Goal: Task Accomplishment & Management: Complete application form

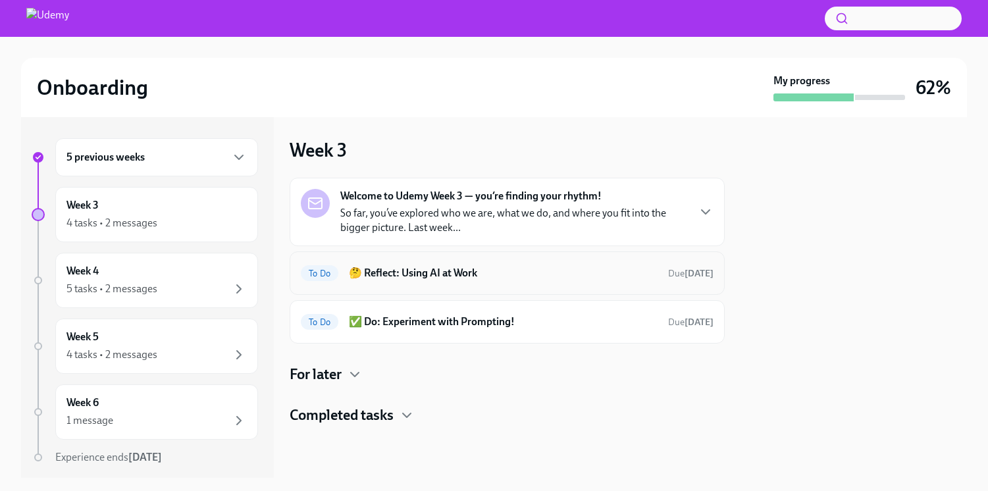
click at [405, 273] on h6 "🤔 Reflect: Using AI at Work" at bounding box center [503, 273] width 309 height 14
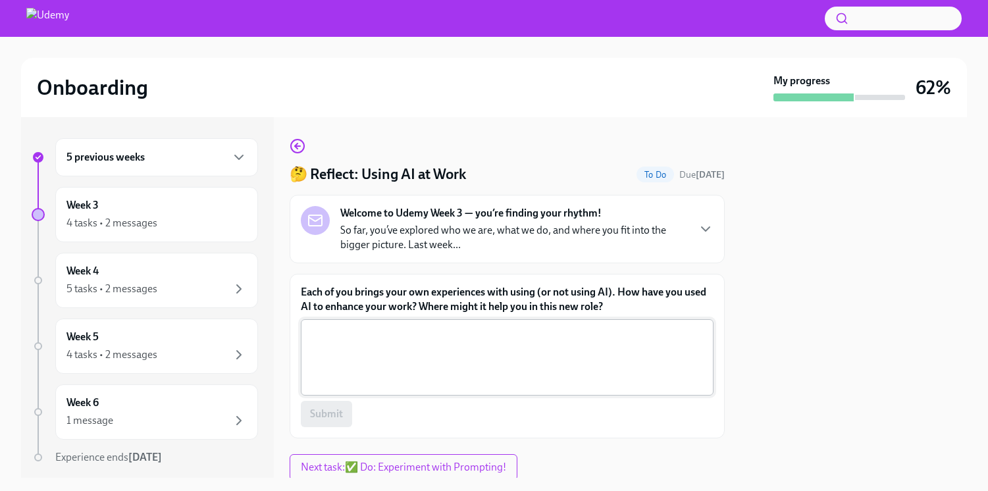
scroll to position [45, 0]
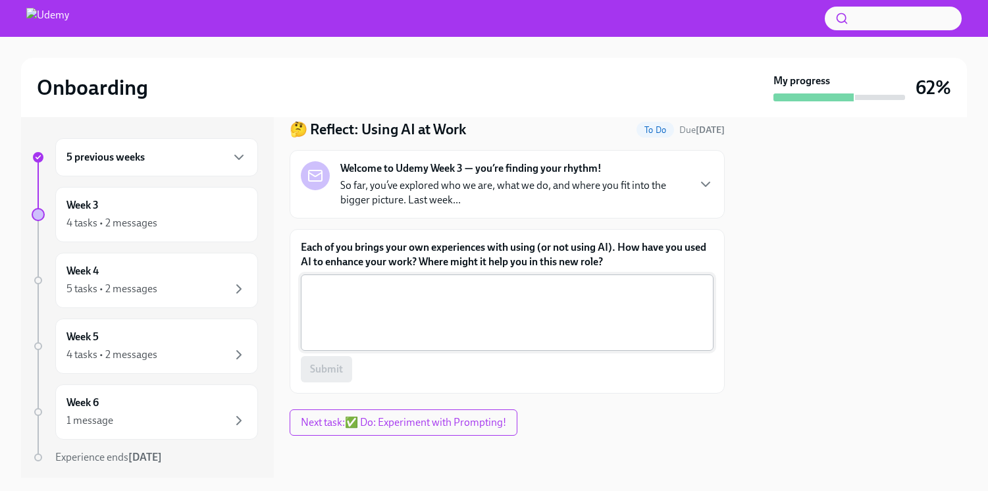
click at [390, 290] on textarea "Each of you brings your own experiences with using (or not using AI). How have …" at bounding box center [507, 312] width 397 height 63
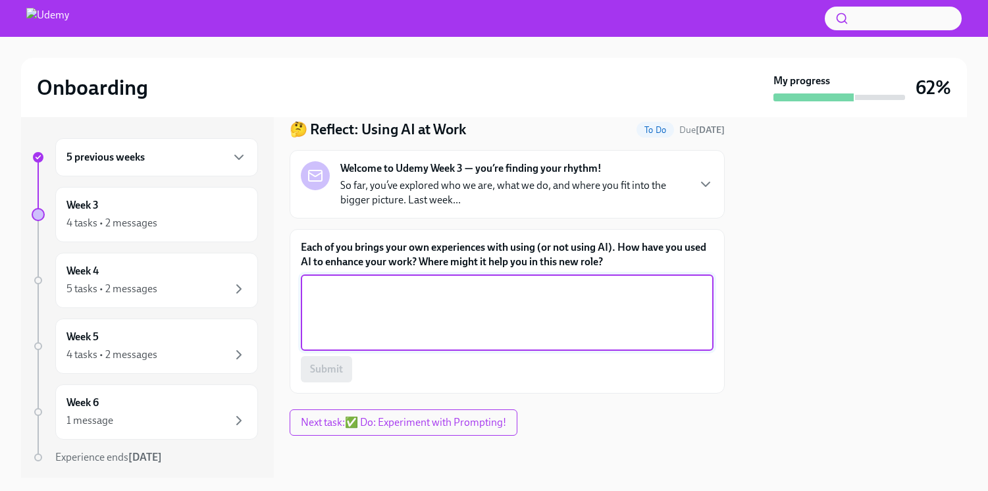
click at [442, 308] on textarea "Each of you brings your own experiences with using (or not using AI). How have …" at bounding box center [507, 312] width 397 height 63
click at [451, 313] on textarea "Each of you brings your own experiences with using (or not using AI). How have …" at bounding box center [507, 312] width 397 height 63
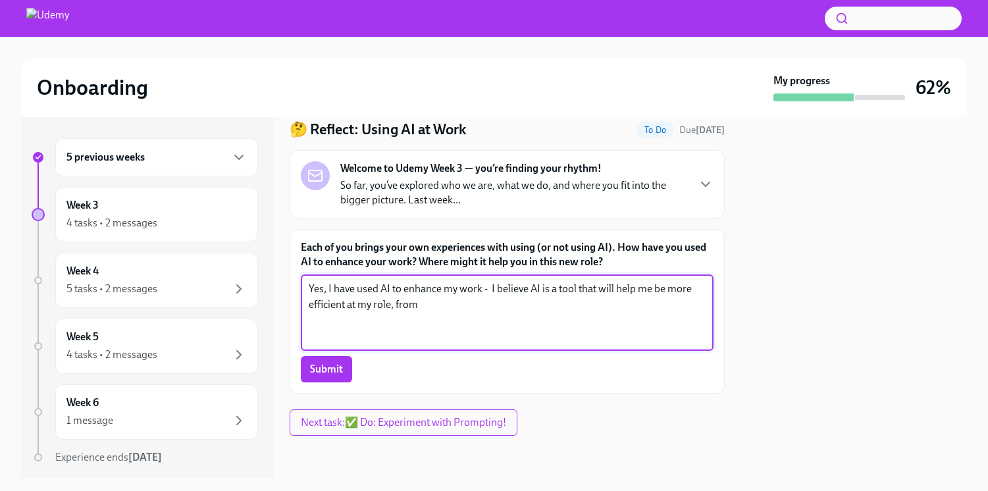
click at [438, 305] on textarea "Yes, I have used AI to enhance my work - I believe AI is a tool that will help …" at bounding box center [507, 312] width 397 height 63
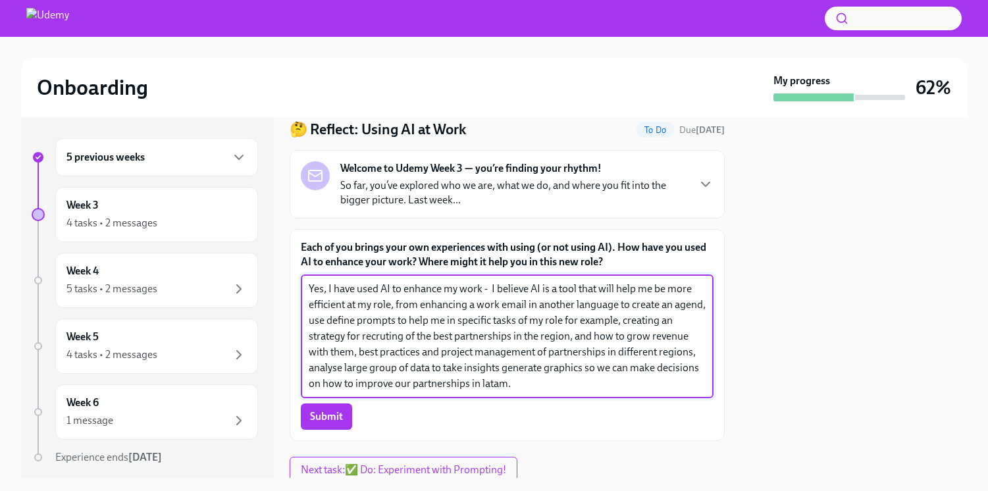
click at [482, 383] on textarea "Yes, I have used AI to enhance my work - I believe AI is a tool that will help …" at bounding box center [507, 336] width 397 height 111
click at [332, 323] on textarea "Yes, I have used AI to enhance my work - I believe AI is a tool that will help …" at bounding box center [507, 336] width 397 height 111
drag, startPoint x: 323, startPoint y: 321, endPoint x: 304, endPoint y: 321, distance: 19.1
click at [304, 321] on div "Yes, I have used AI to enhance my work - I believe AI is a tool that will help …" at bounding box center [507, 336] width 413 height 124
drag, startPoint x: 482, startPoint y: 322, endPoint x: 552, endPoint y: 321, distance: 69.8
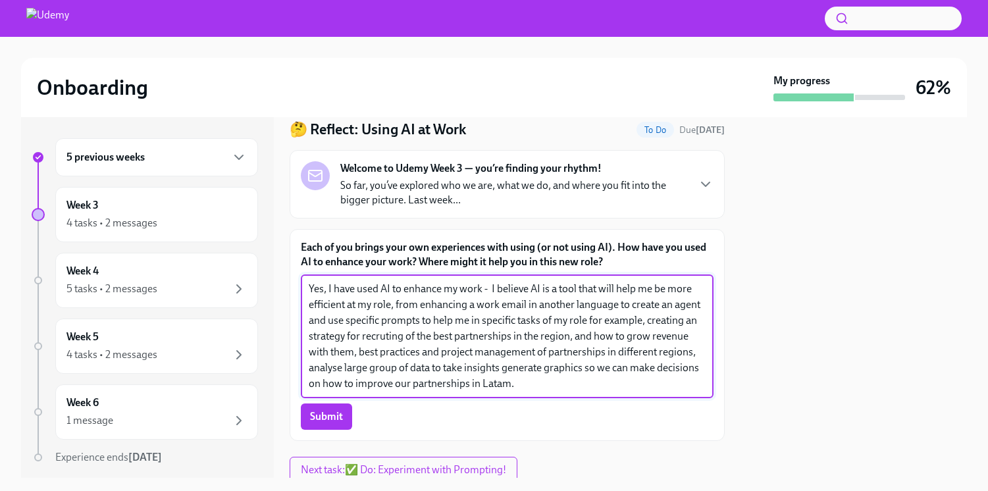
click at [552, 321] on textarea "Yes, I have used AI to enhance my work - I believe AI is a tool that will help …" at bounding box center [507, 336] width 397 height 111
click at [603, 322] on textarea "Yes, I have used AI to enhance my work - I believe AI is a tool that will help …" at bounding box center [507, 336] width 397 height 111
click at [538, 382] on textarea "Yes, I have used AI to enhance my work - I believe AI is a tool that will help …" at bounding box center [507, 336] width 397 height 111
click at [540, 334] on textarea "Yes, I have used AI to enhance my work - I believe AI is a tool that will help …" at bounding box center [507, 336] width 397 height 111
click at [358, 354] on textarea "Yes, I have used AI to enhance my work - I believe AI is a tool that will help …" at bounding box center [507, 336] width 397 height 111
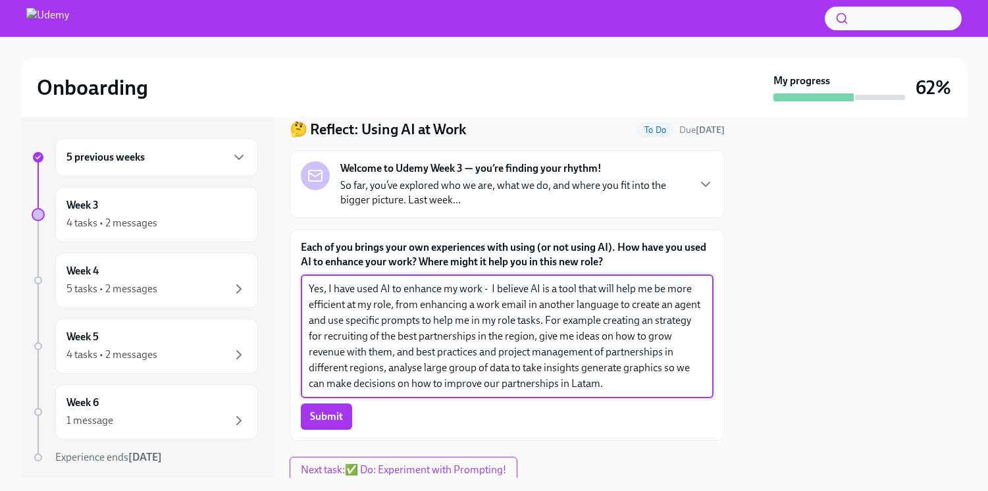
drag, startPoint x: 443, startPoint y: 351, endPoint x: 561, endPoint y: 350, distance: 117.8
click at [561, 350] on textarea "Yes, I have used AI to enhance my work - I believe AI is a tool that will help …" at bounding box center [507, 336] width 397 height 111
drag, startPoint x: 458, startPoint y: 352, endPoint x: 382, endPoint y: 354, distance: 76.4
click at [382, 354] on textarea "Yes, I have used AI to enhance my work - I believe AI is a tool that will help …" at bounding box center [507, 336] width 397 height 111
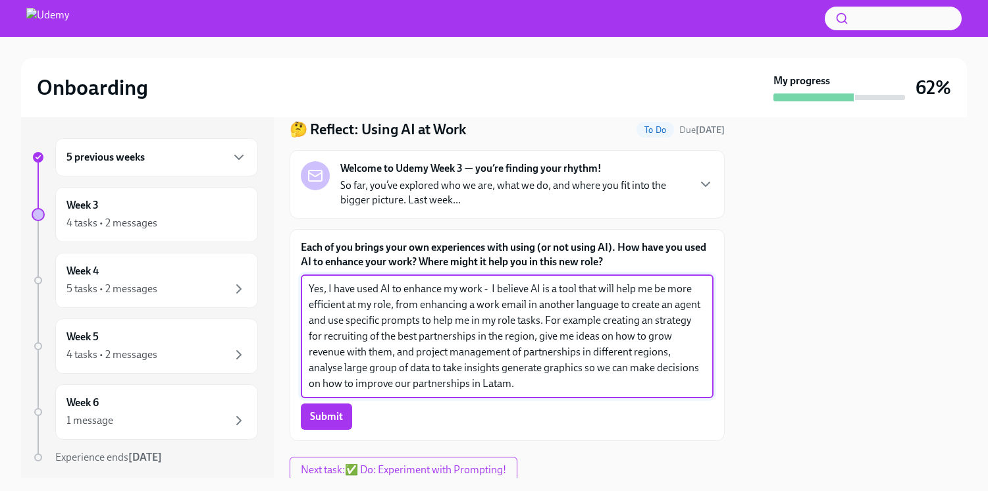
click at [473, 354] on textarea "Yes, I have used AI to enhance my work - I believe AI is a tool that will help …" at bounding box center [507, 336] width 397 height 111
click at [382, 346] on textarea "Yes, I have used AI to enhance my work - I believe AI is a tool that will help …" at bounding box center [507, 336] width 397 height 111
click at [349, 370] on textarea "Yes, I have used AI to enhance my work - I believe AI is a tool that will help …" at bounding box center [507, 336] width 397 height 111
click at [559, 363] on textarea "Yes, I have used AI to enhance my work - I believe AI is a tool that will help …" at bounding box center [507, 336] width 397 height 111
click at [426, 386] on textarea "Yes, I have used AI to enhance my work - I believe AI is a tool that will help …" at bounding box center [507, 336] width 397 height 111
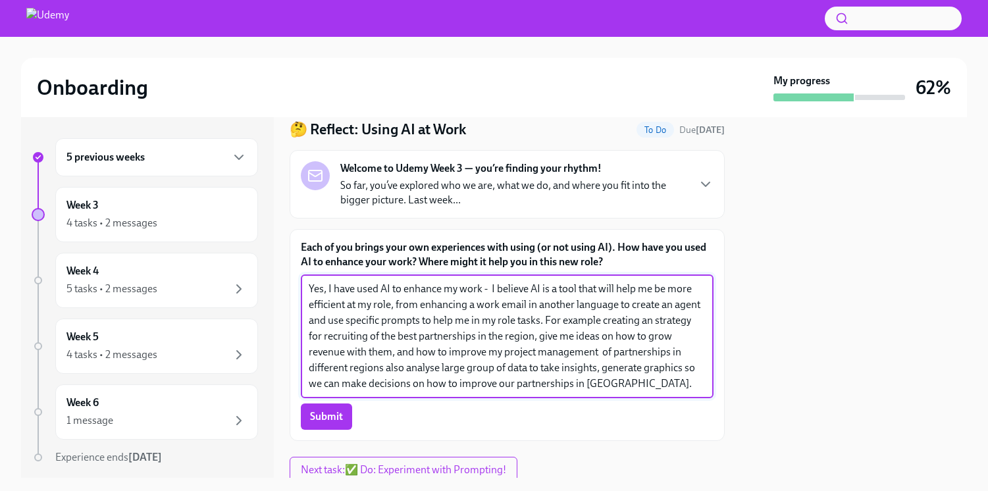
drag, startPoint x: 380, startPoint y: 382, endPoint x: 625, endPoint y: 382, distance: 245.5
click at [625, 382] on textarea "Yes, I have used AI to enhance my work - I believe AI is a tool that will help …" at bounding box center [507, 336] width 397 height 111
drag, startPoint x: 551, startPoint y: 380, endPoint x: 273, endPoint y: 274, distance: 297.3
click at [273, 274] on div "5 previous weeks Week 3 4 tasks • 2 messages Week 4 5 tasks • 2 messages Week 5…" at bounding box center [494, 297] width 946 height 361
type textarea "Yes, I have used AI to enhance my work - I believe AI is a tool that will help …"
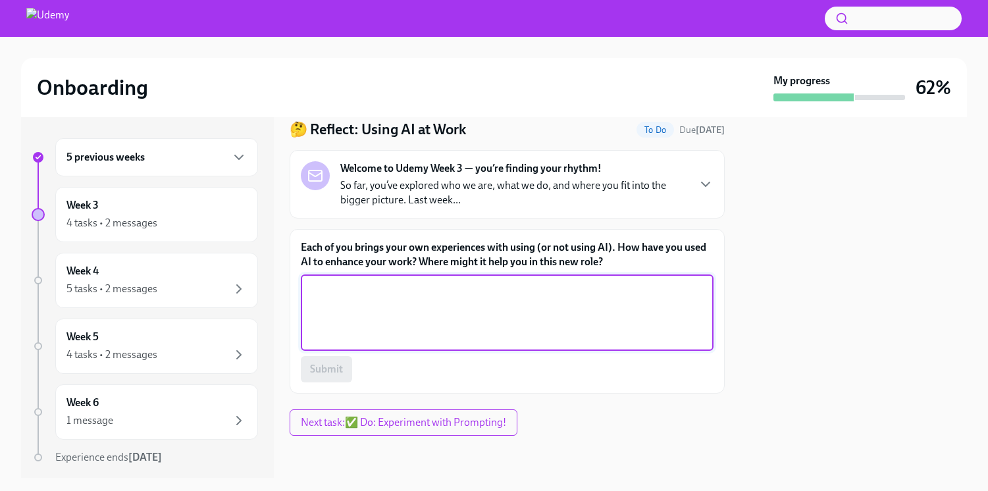
paste textarea "Yes, I have used AI to enhance my work. I believe AI is a tool that will help m…"
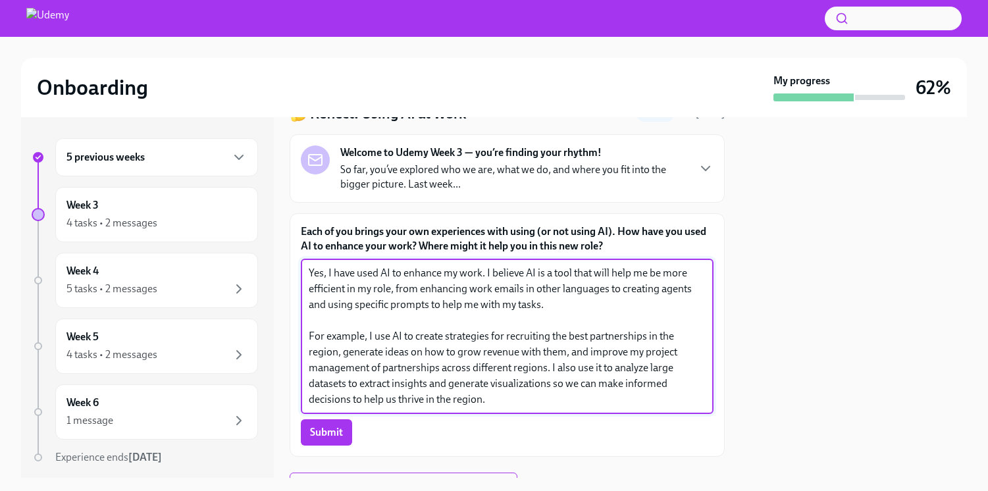
scroll to position [108, 0]
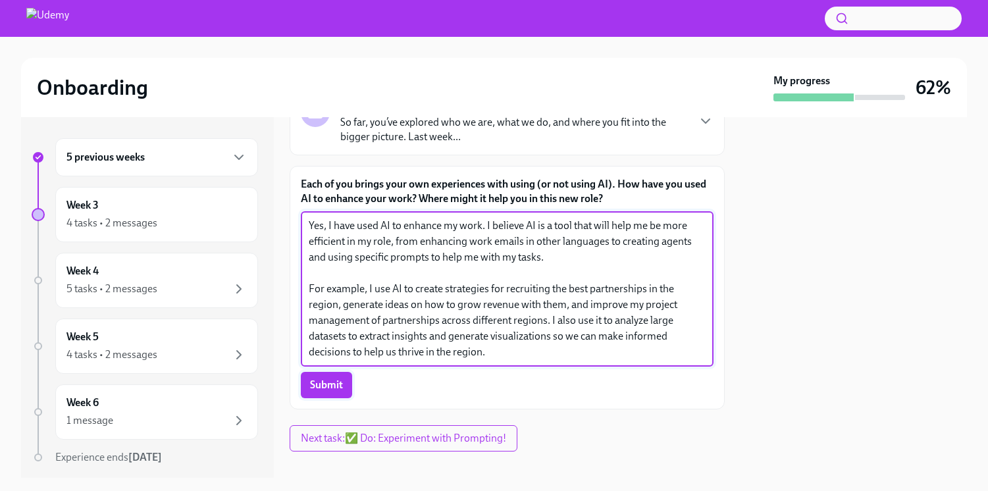
type textarea "Yes, I have used AI to enhance my work. I believe AI is a tool that will help m…"
click at [332, 381] on span "Submit" at bounding box center [326, 384] width 33 height 13
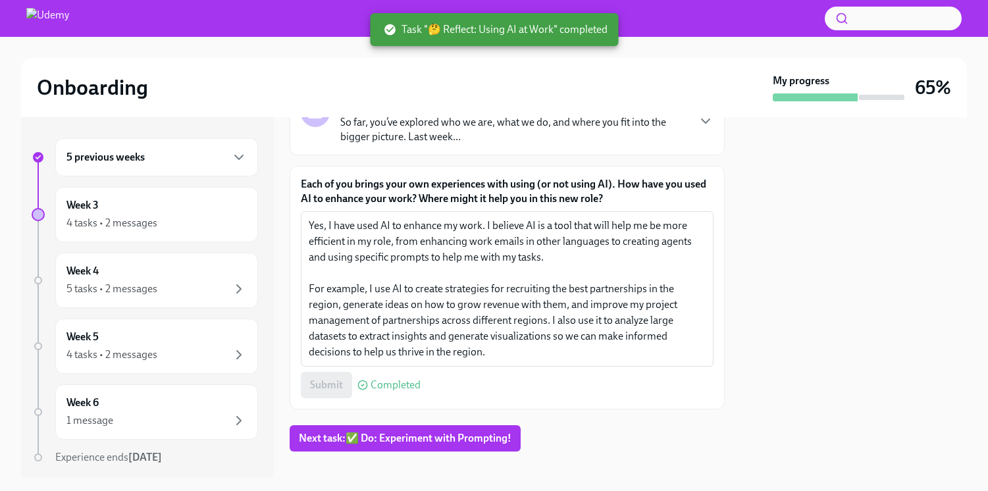
scroll to position [124, 0]
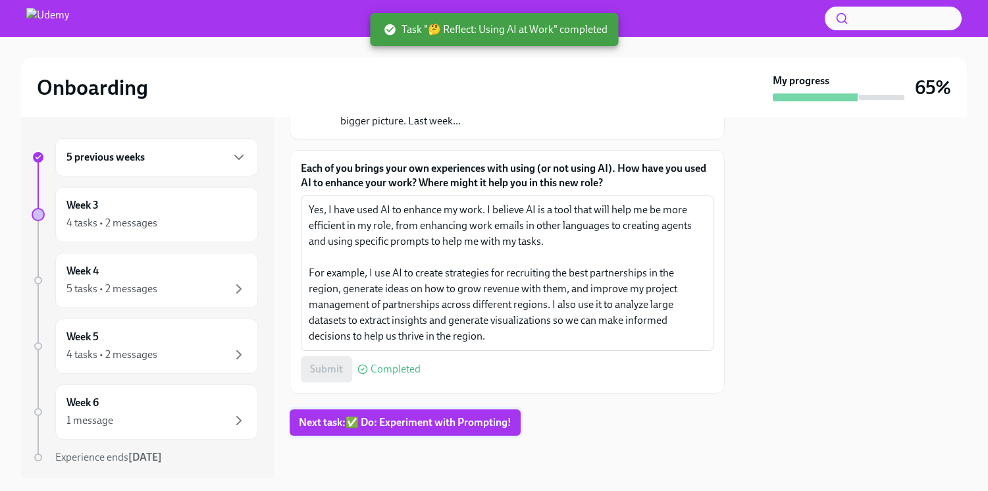
click at [451, 421] on span "Next task : ✅ Do: Experiment with Prompting!" at bounding box center [405, 422] width 213 height 13
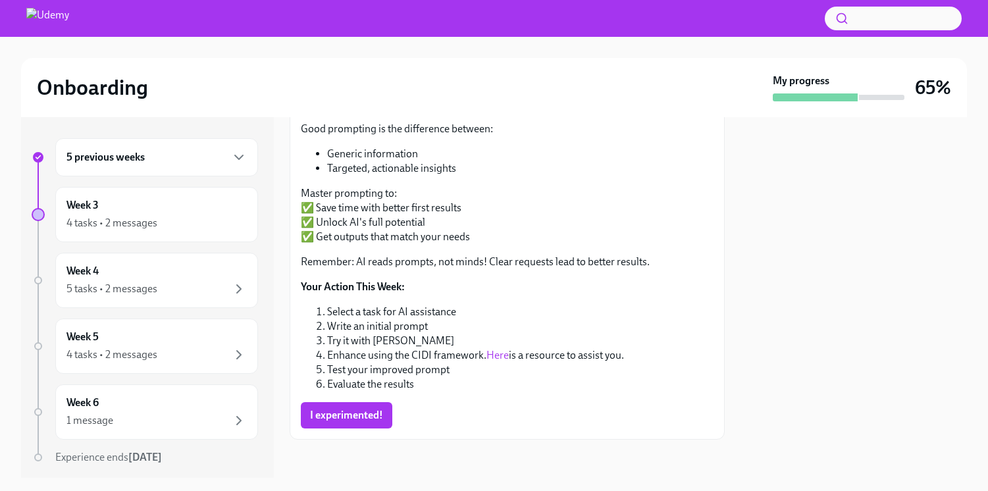
scroll to position [207, 0]
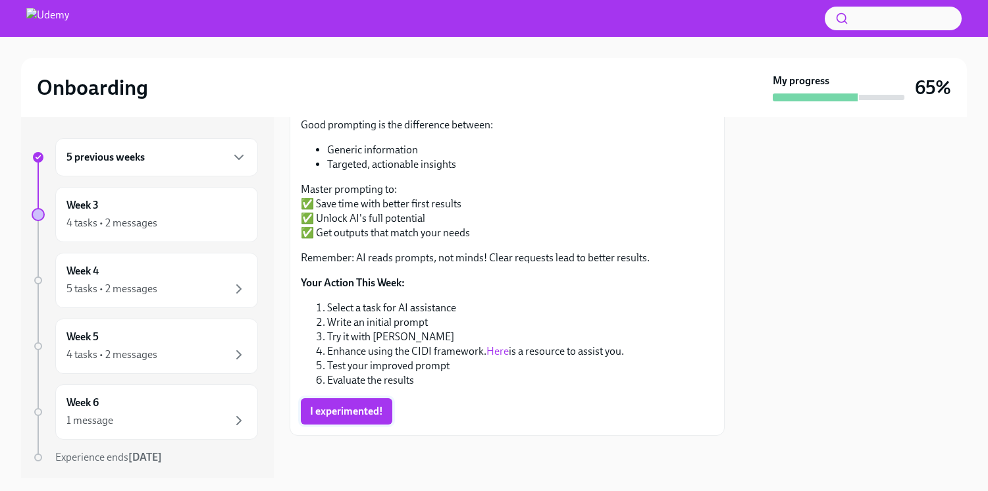
click at [391, 409] on button "I experimented!" at bounding box center [346, 411] width 91 height 26
